Goal: Task Accomplishment & Management: Complete application form

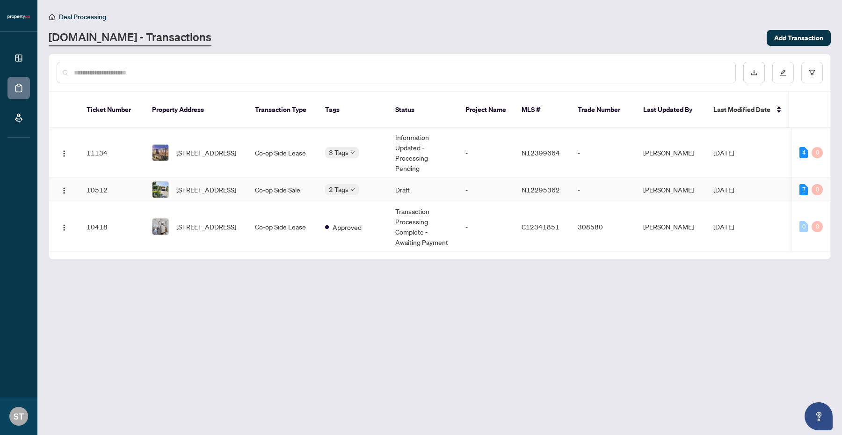
click at [270, 192] on td "Co-op Side Sale" at bounding box center [282, 189] width 70 height 25
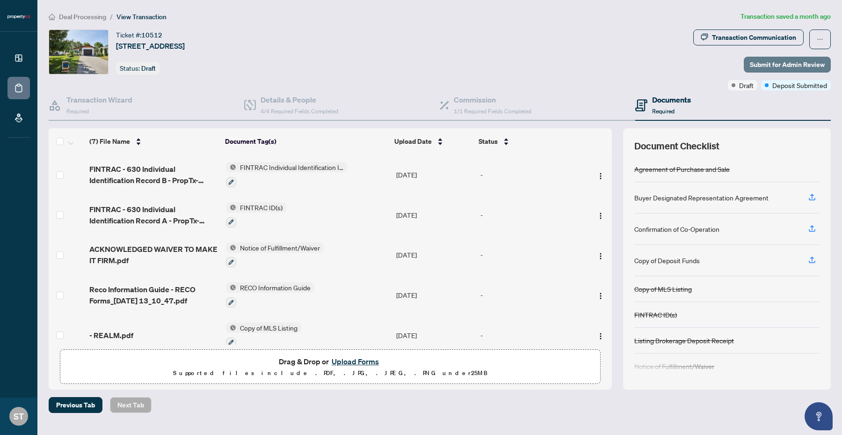
click at [766, 62] on span "Submit for Admin Review" at bounding box center [787, 64] width 75 height 15
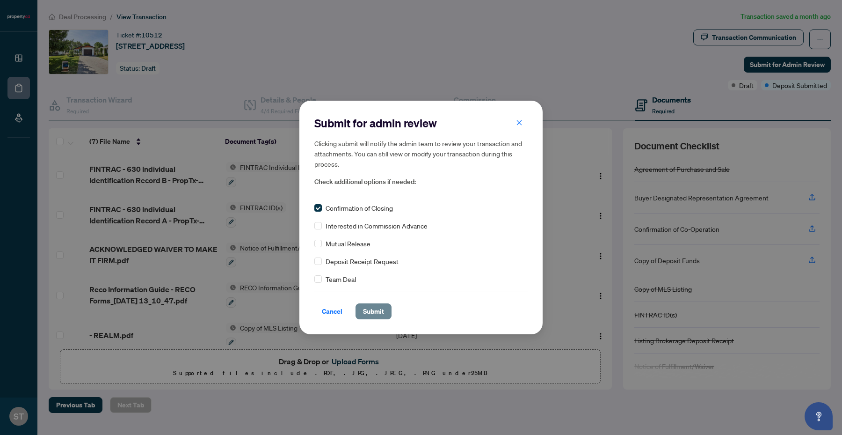
click at [359, 312] on button "Submit" at bounding box center [373, 311] width 36 height 16
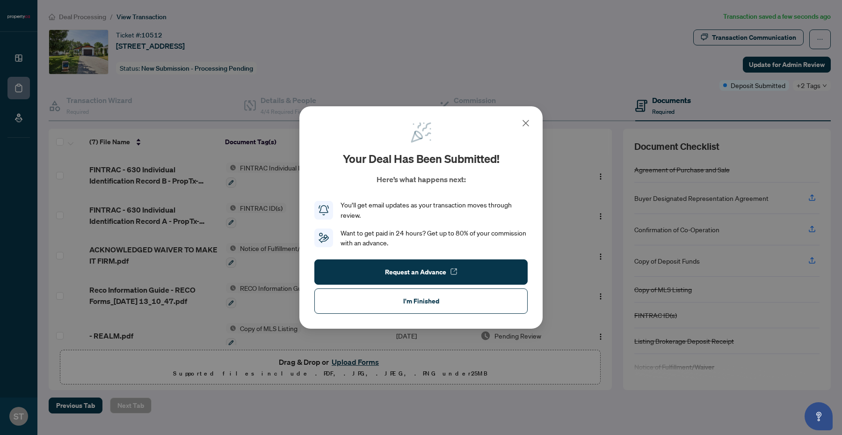
click at [526, 122] on icon at bounding box center [525, 122] width 11 height 11
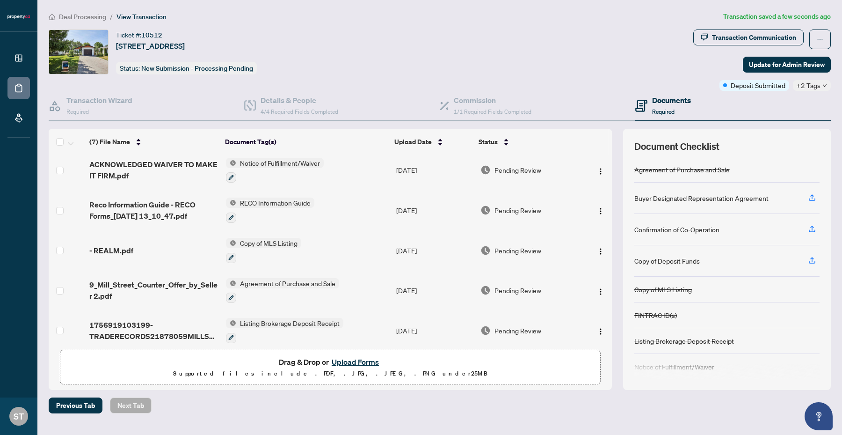
scroll to position [90, 0]
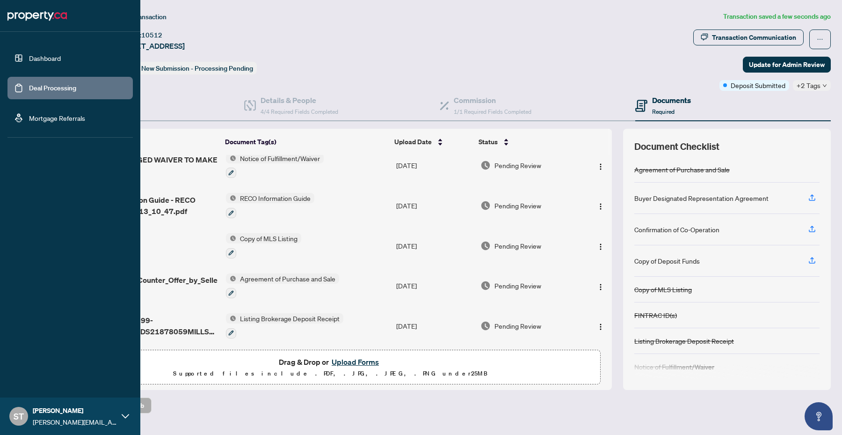
click at [29, 84] on link "Deal Processing" at bounding box center [52, 88] width 47 height 8
